Goal: Find specific page/section: Find specific page/section

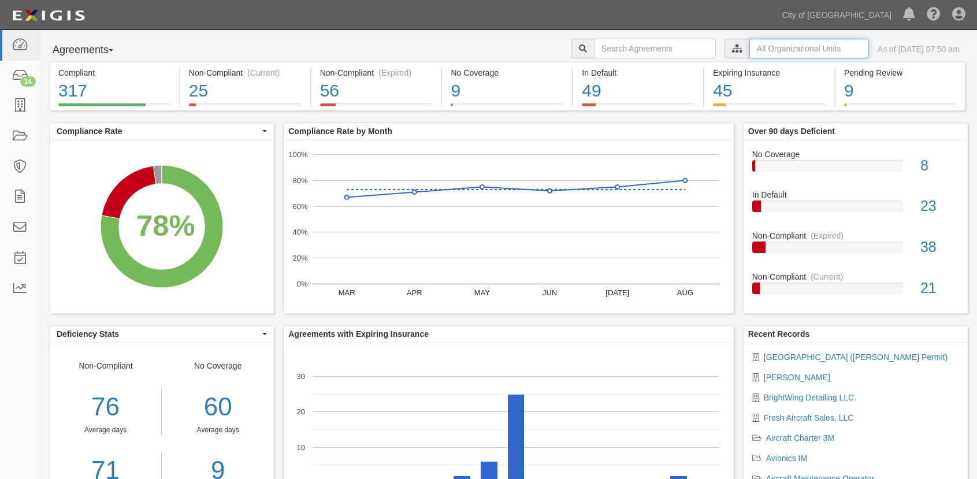
click at [750, 47] on input "text" at bounding box center [810, 49] width 120 height 20
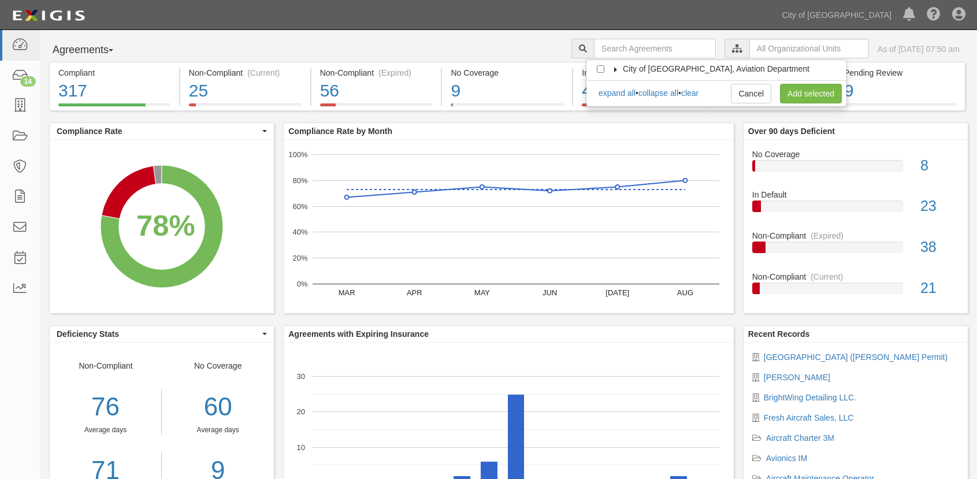
click at [616, 65] on label "City of [GEOGRAPHIC_DATA], Aviation Department" at bounding box center [709, 69] width 201 height 12
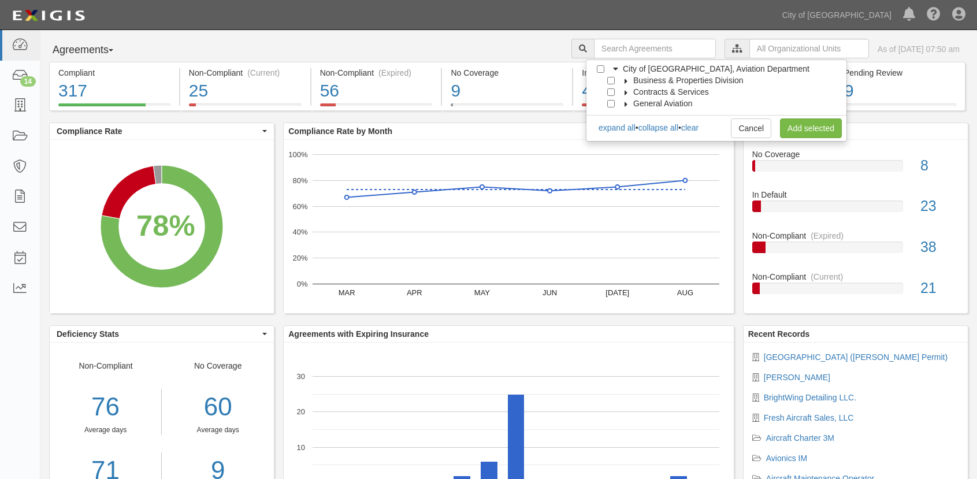
click at [623, 103] on icon at bounding box center [626, 104] width 8 height 5
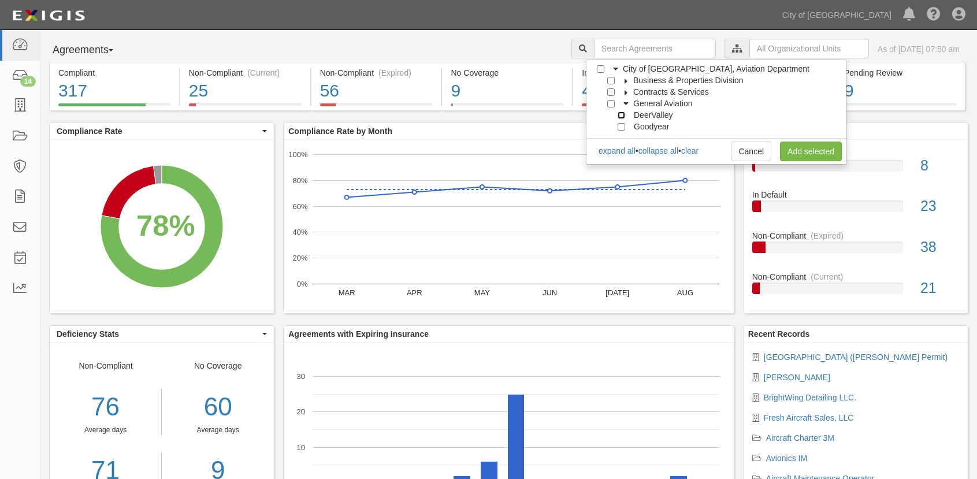
click at [621, 116] on input "DeerValley" at bounding box center [622, 116] width 8 height 8
checkbox input "true"
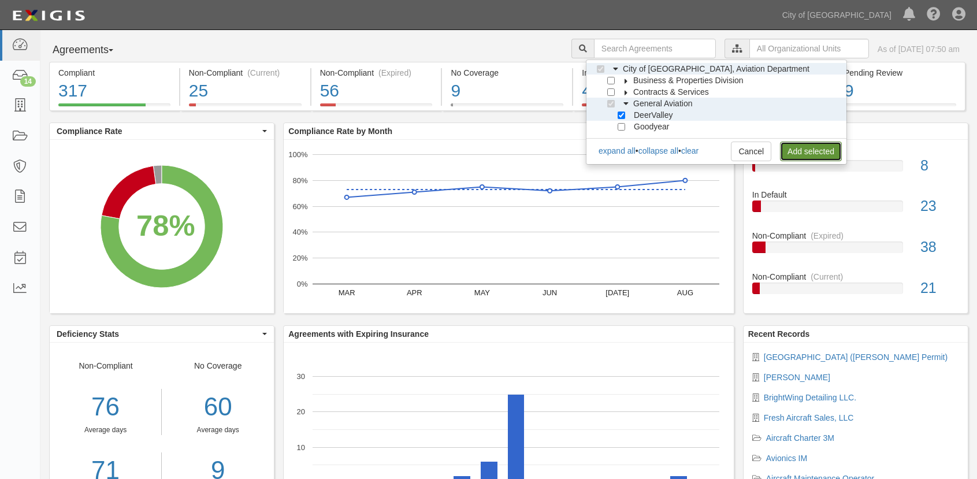
click at [815, 155] on link "Add selected" at bounding box center [811, 152] width 62 height 20
